Goal: Information Seeking & Learning: Understand process/instructions

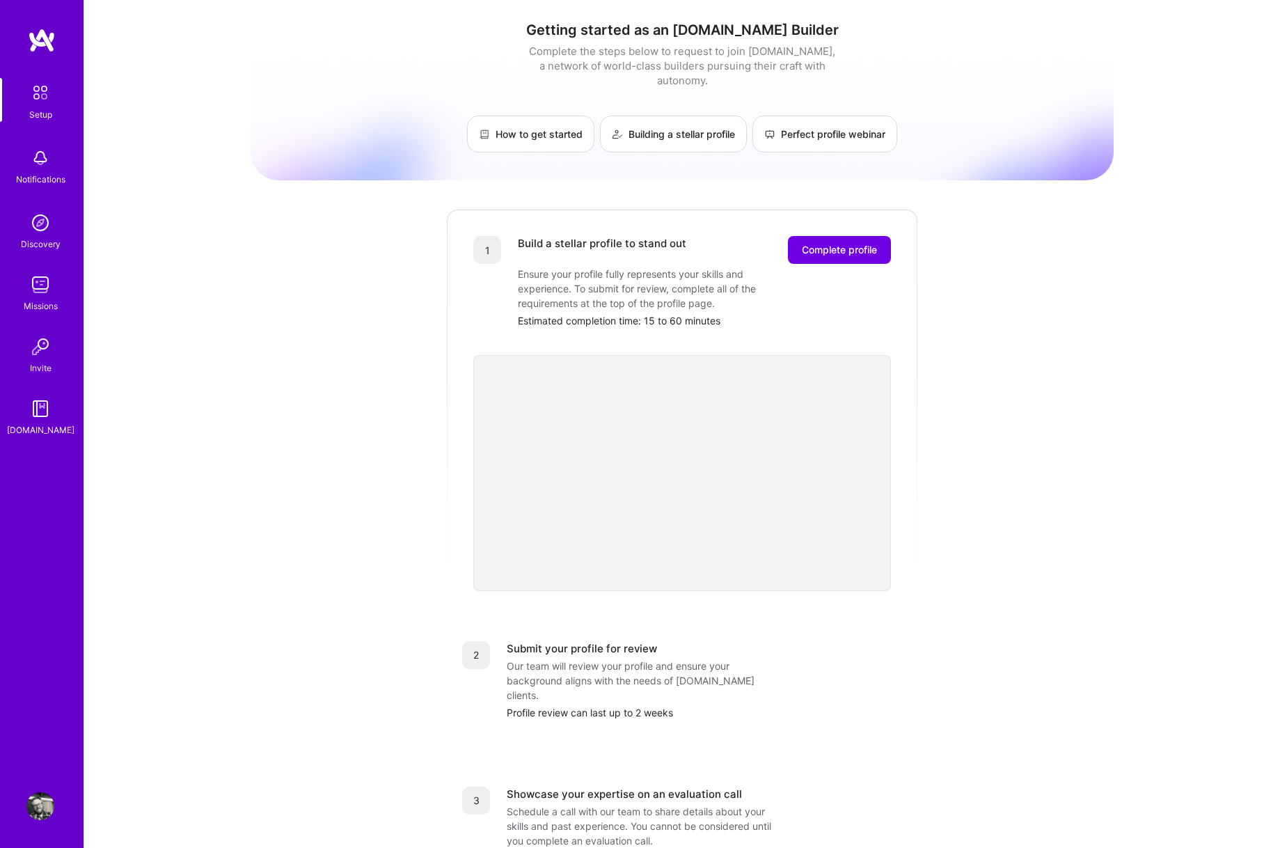
scroll to position [210, 0]
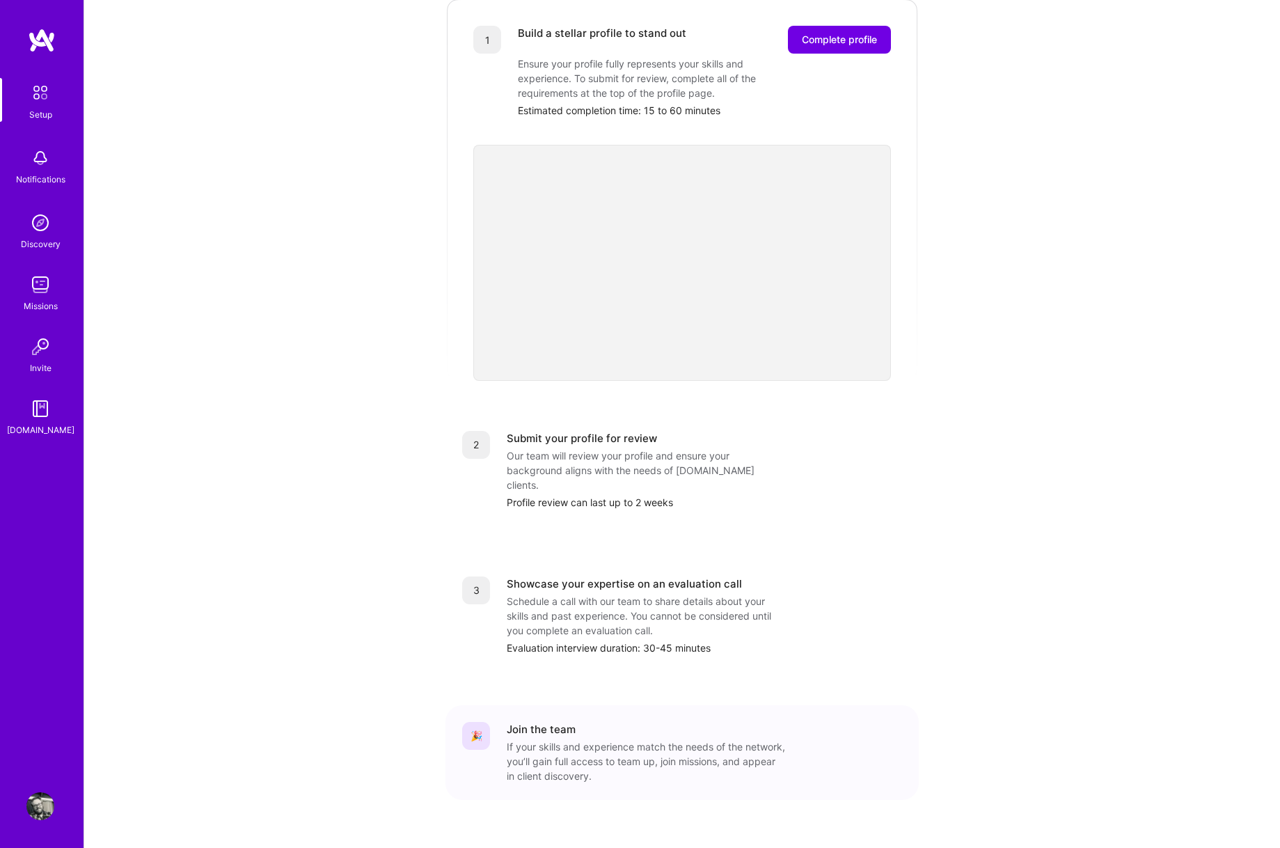
click at [979, 526] on div "Getting started as an [DOMAIN_NAME] Builder Complete the steps below to request…" at bounding box center [682, 333] width 863 height 1066
click at [1023, 388] on div "Getting started as an [DOMAIN_NAME] Builder Complete the steps below to request…" at bounding box center [682, 333] width 863 height 1066
drag, startPoint x: 942, startPoint y: 266, endPoint x: 929, endPoint y: 317, distance: 53.0
click at [937, 272] on div "Getting started as an [DOMAIN_NAME] Builder Complete the steps below to request…" at bounding box center [682, 333] width 863 height 1066
drag, startPoint x: 569, startPoint y: 474, endPoint x: 665, endPoint y: 471, distance: 96.8
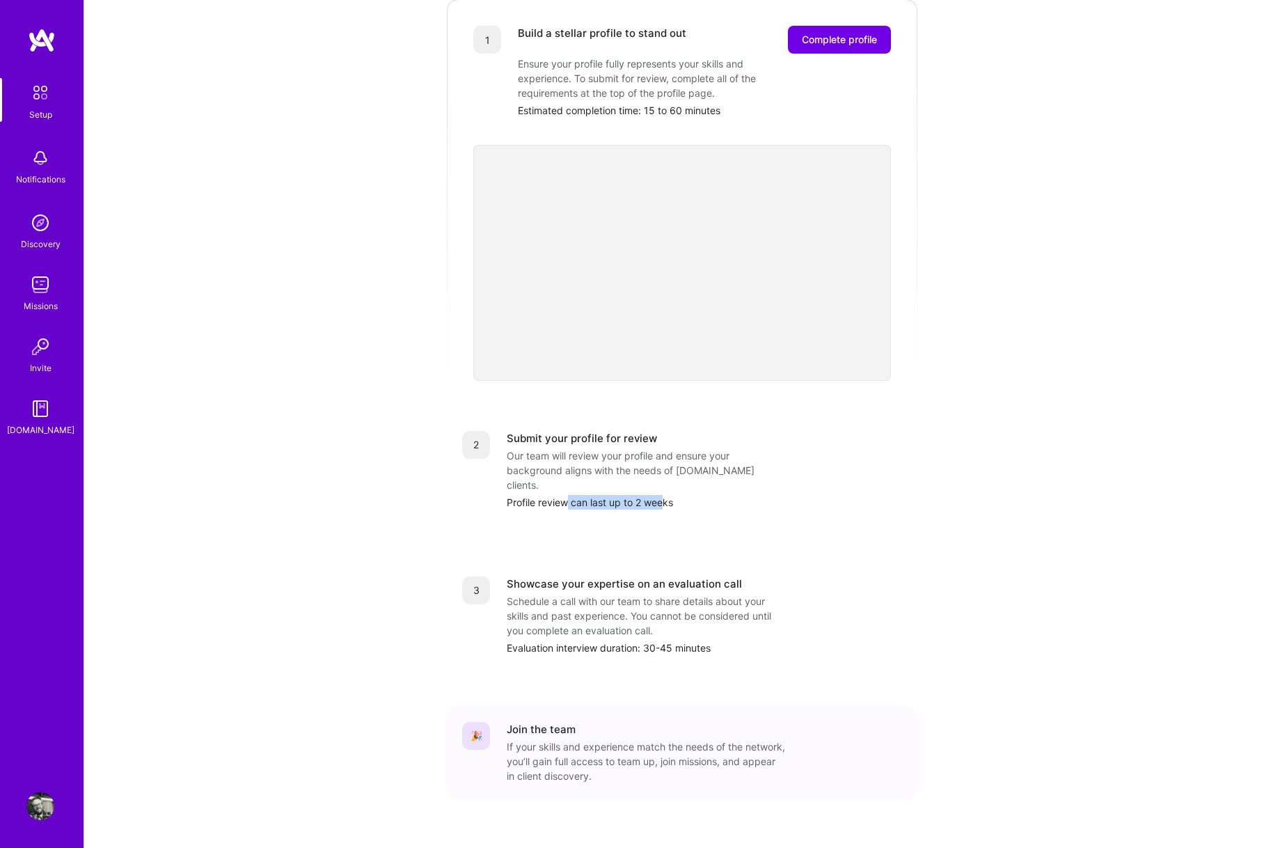
click at [665, 495] on div "Profile review can last up to 2 weeks" at bounding box center [704, 502] width 395 height 15
drag, startPoint x: 666, startPoint y: 471, endPoint x: 658, endPoint y: 471, distance: 8.4
click at [661, 495] on div "Profile review can last up to 2 weeks" at bounding box center [704, 502] width 395 height 15
click at [576, 448] on div "Our team will review your profile and ensure your background aligns with the ne…" at bounding box center [646, 470] width 278 height 44
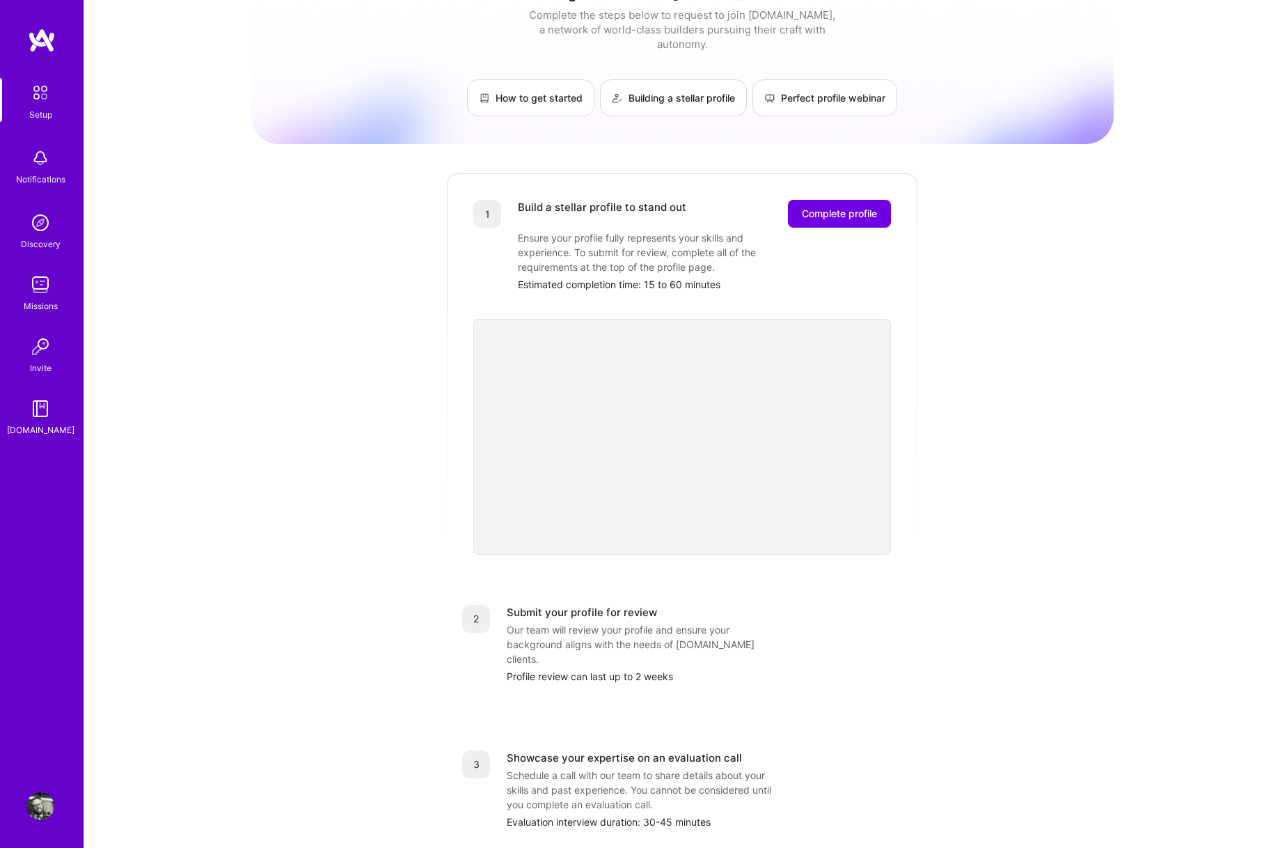
scroll to position [0, 0]
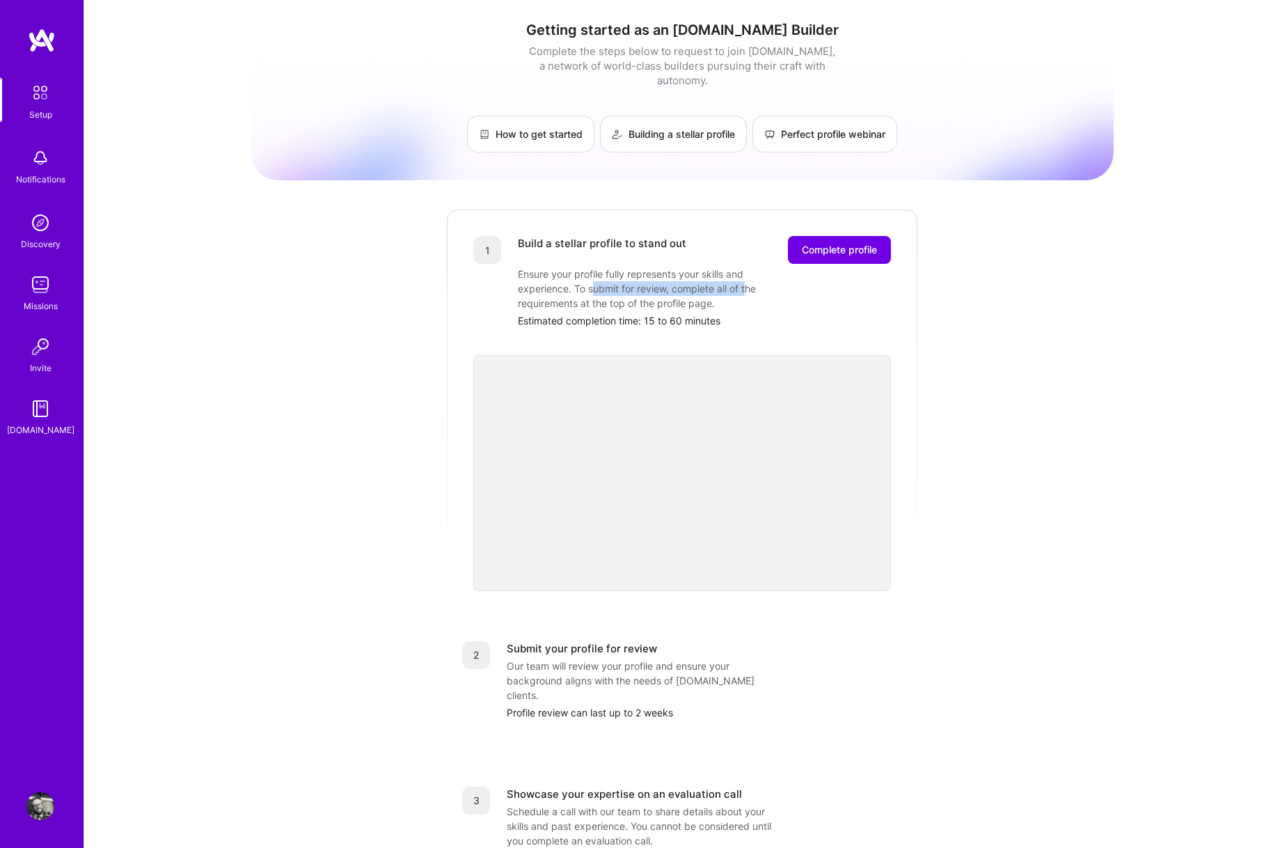
drag, startPoint x: 591, startPoint y: 273, endPoint x: 749, endPoint y: 273, distance: 158.0
click at [749, 273] on div "Ensure your profile fully represents your skills and experience. To submit for …" at bounding box center [657, 289] width 278 height 44
click at [630, 291] on div "Ensure your profile fully represents your skills and experience. To submit for …" at bounding box center [657, 289] width 278 height 44
click at [512, 118] on link "How to get started" at bounding box center [530, 134] width 127 height 37
click at [959, 239] on div "Getting started as an [DOMAIN_NAME] Builder Complete the steps below to request…" at bounding box center [682, 543] width 863 height 1066
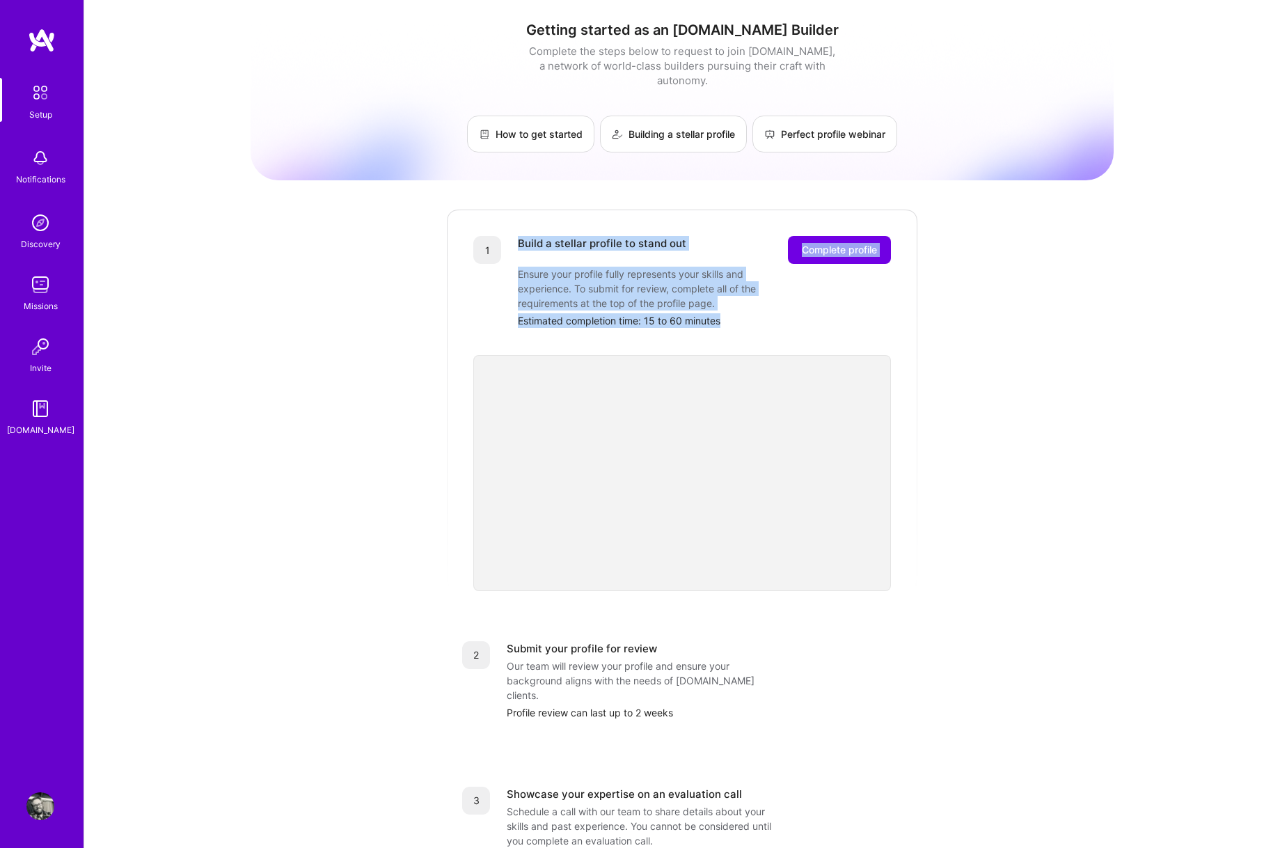
drag, startPoint x: 519, startPoint y: 230, endPoint x: 759, endPoint y: 305, distance: 251.6
click at [755, 310] on div "Build a stellar profile to stand out Complete profile Ensure your profile fully…" at bounding box center [704, 282] width 373 height 92
click at [761, 313] on div "Estimated completion time: 15 to 60 minutes" at bounding box center [704, 320] width 373 height 15
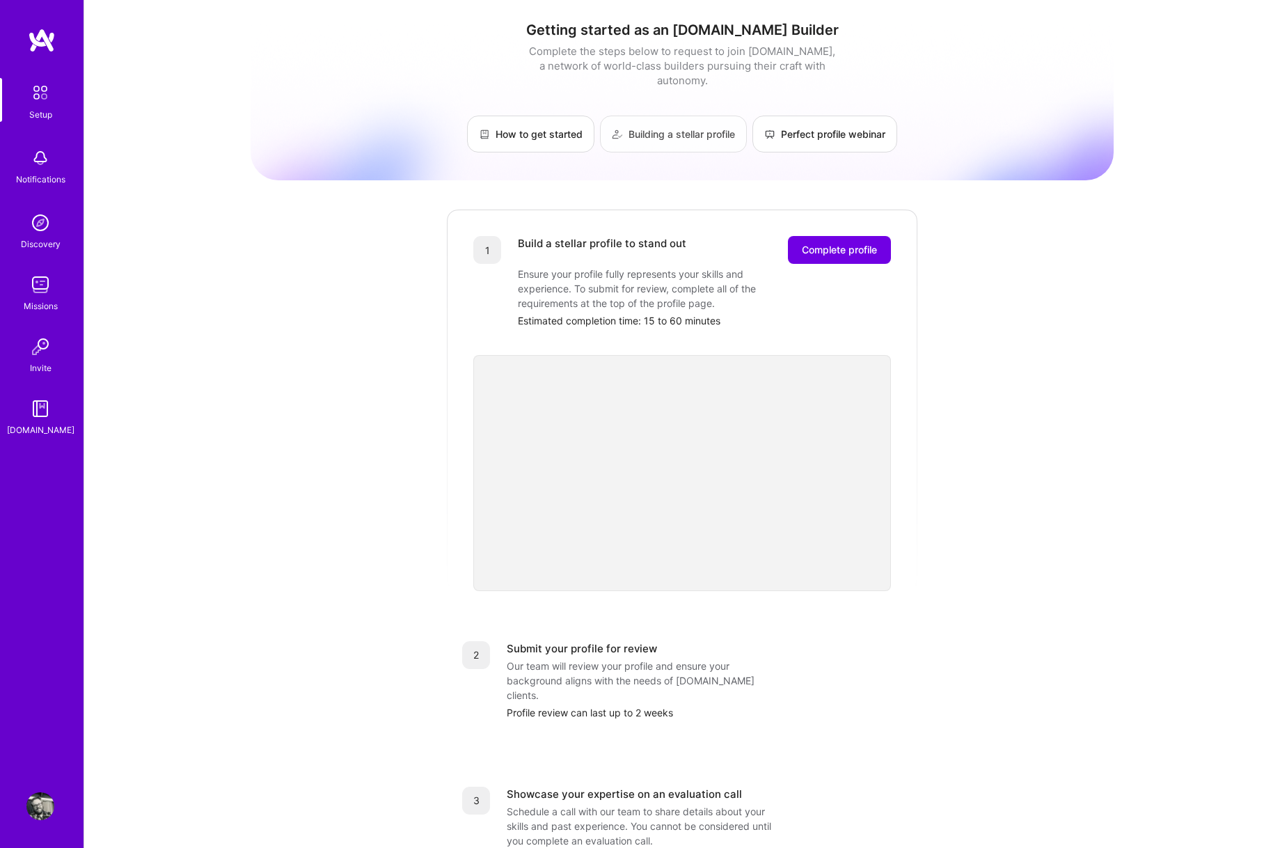
click at [702, 116] on link "Building a stellar profile" at bounding box center [673, 134] width 147 height 37
